Goal: Book appointment/travel/reservation

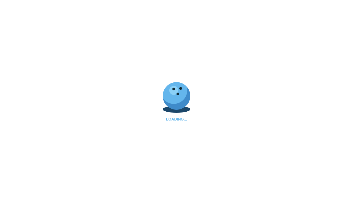
select select "*"
